Goal: Check status: Check status

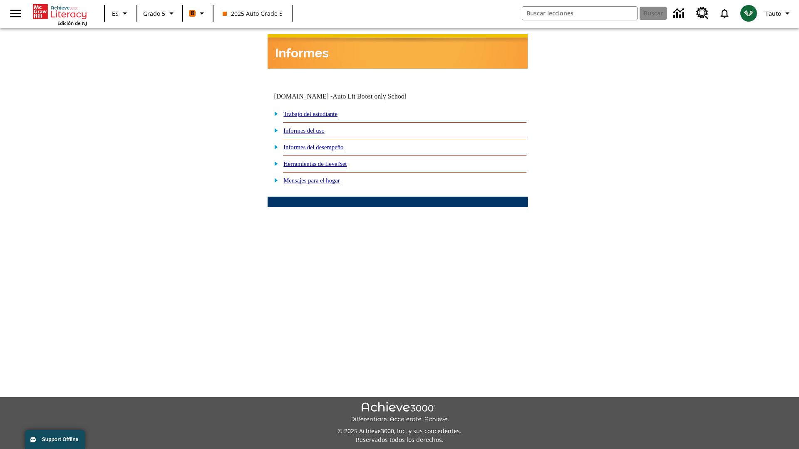
click at [325, 144] on link "Informes del desempeño" at bounding box center [313, 147] width 60 height 7
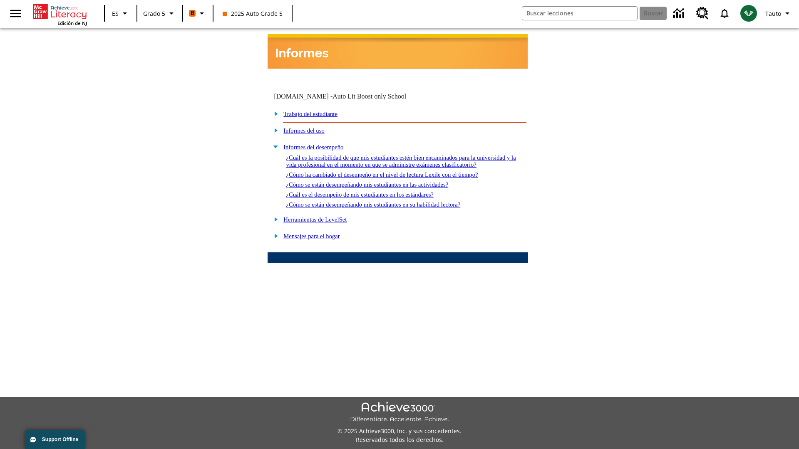
click at [387, 201] on link "¿Cómo se están desempeñando mis estudiantes en su habilidad lectora?" at bounding box center [373, 204] width 174 height 7
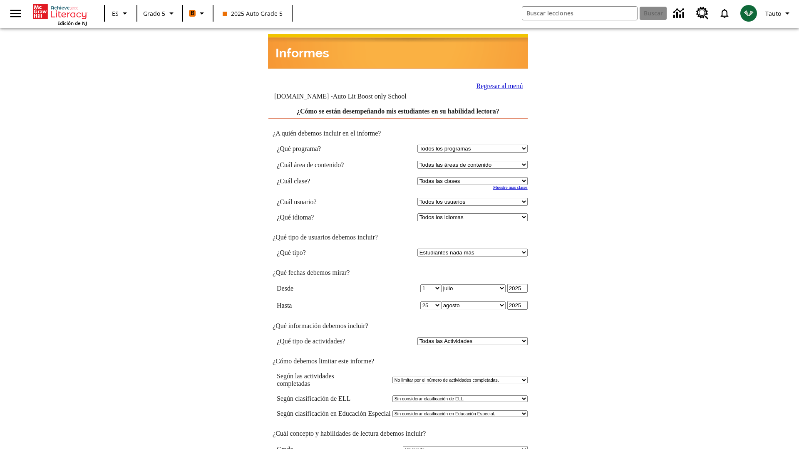
select select "11133131"
click at [474, 198] on select "Todos los usuarios Cat, Sautoen Cat, Sautoes Cat, Sautoss Donotlogin, Sautoen T…" at bounding box center [472, 202] width 110 height 8
select select "21437107"
